Goal: Use online tool/utility: Utilize a website feature to perform a specific function

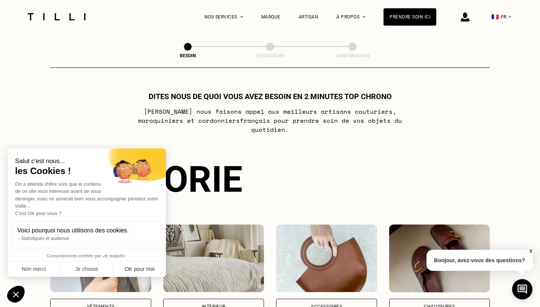
click at [132, 267] on button "OK pour moi" at bounding box center [139, 270] width 53 height 16
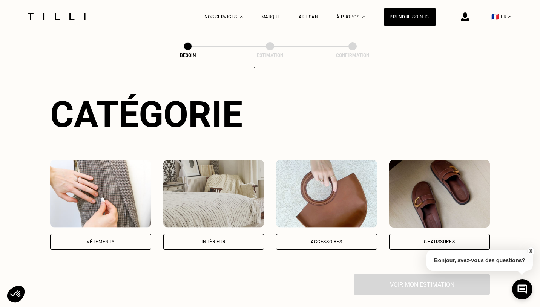
scroll to position [60, 0]
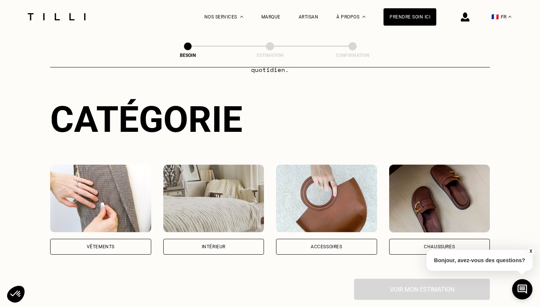
click at [101, 239] on div "Vêtements" at bounding box center [100, 247] width 101 height 16
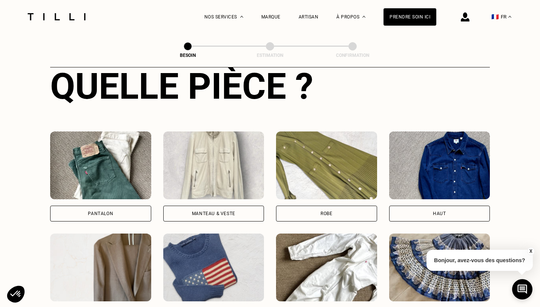
scroll to position [299, 0]
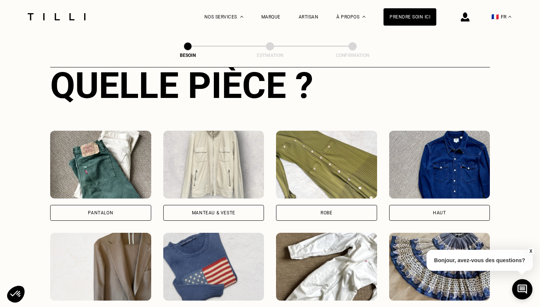
click at [106, 211] on div "Pantalon" at bounding box center [100, 213] width 25 height 5
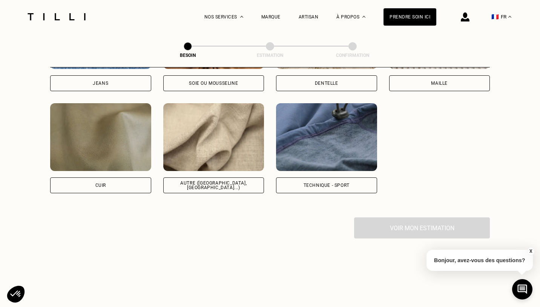
scroll to position [887, 0]
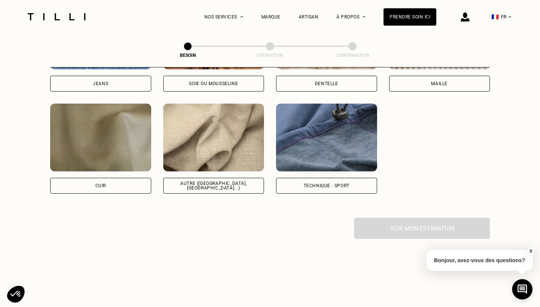
click at [226, 180] on div "Autre ([GEOGRAPHIC_DATA], [GEOGRAPHIC_DATA]...)" at bounding box center [213, 186] width 101 height 16
select select "FR"
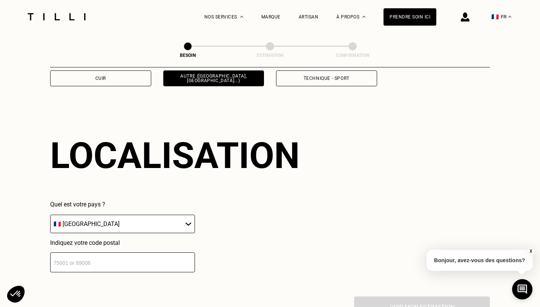
scroll to position [1011, 0]
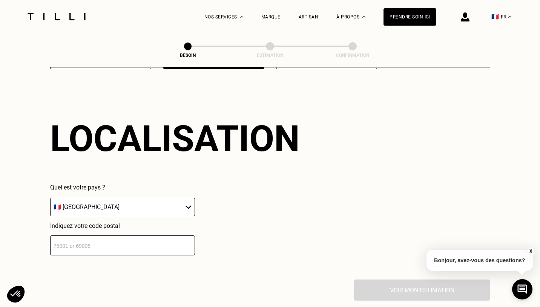
click at [171, 242] on input "number" at bounding box center [122, 246] width 145 height 20
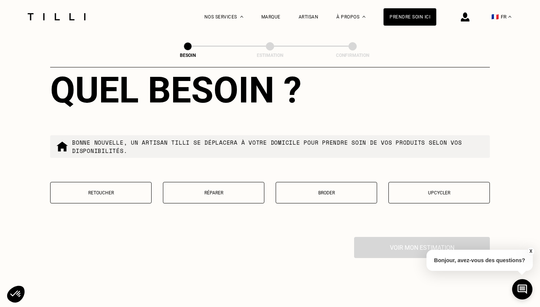
scroll to position [1248, 0]
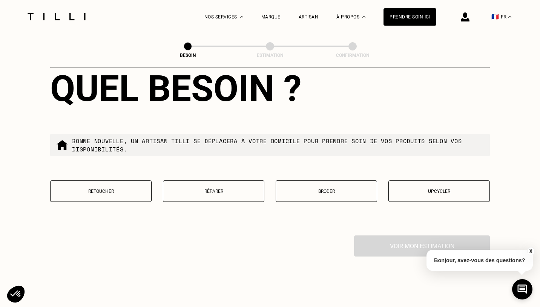
type input "95130"
click at [119, 189] on p "Retoucher" at bounding box center [100, 191] width 93 height 5
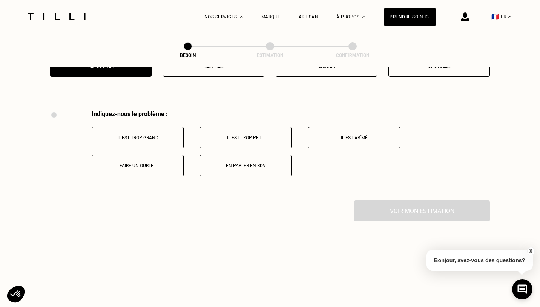
scroll to position [1392, 0]
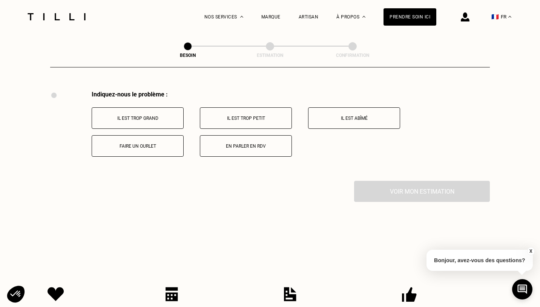
click at [151, 116] on p "Il est trop grand" at bounding box center [138, 118] width 84 height 5
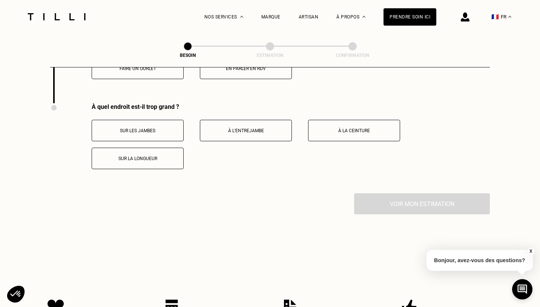
scroll to position [1483, 0]
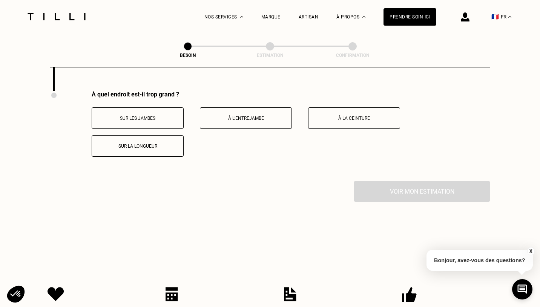
click at [153, 116] on p "Sur les jambes" at bounding box center [138, 118] width 84 height 5
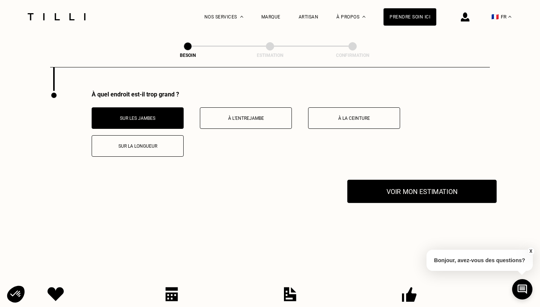
click at [401, 187] on button "Voir mon estimation" at bounding box center [421, 191] width 149 height 23
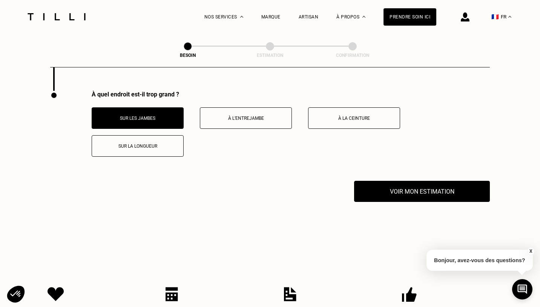
click at [531, 251] on button "X" at bounding box center [531, 251] width 8 height 8
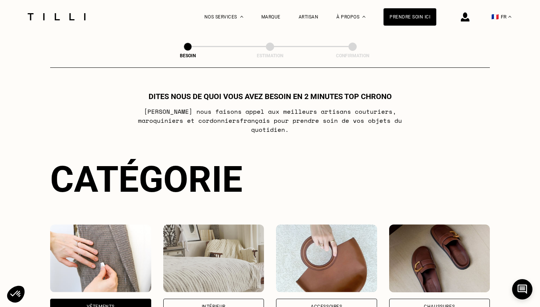
scroll to position [0, 0]
